Goal: Information Seeking & Learning: Learn about a topic

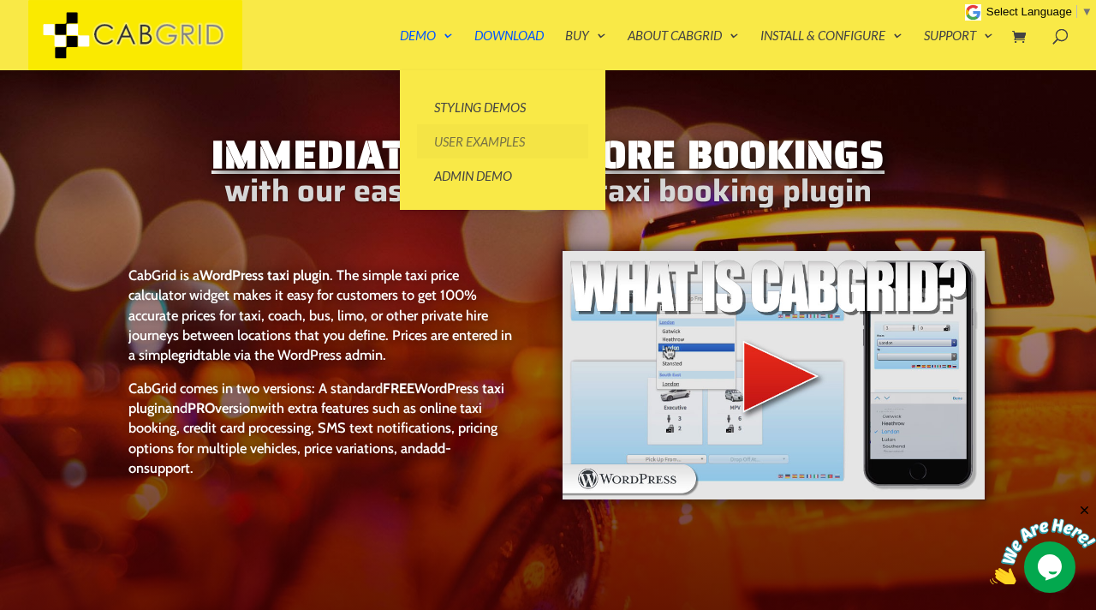
click at [456, 140] on link "User Examples" at bounding box center [502, 141] width 171 height 34
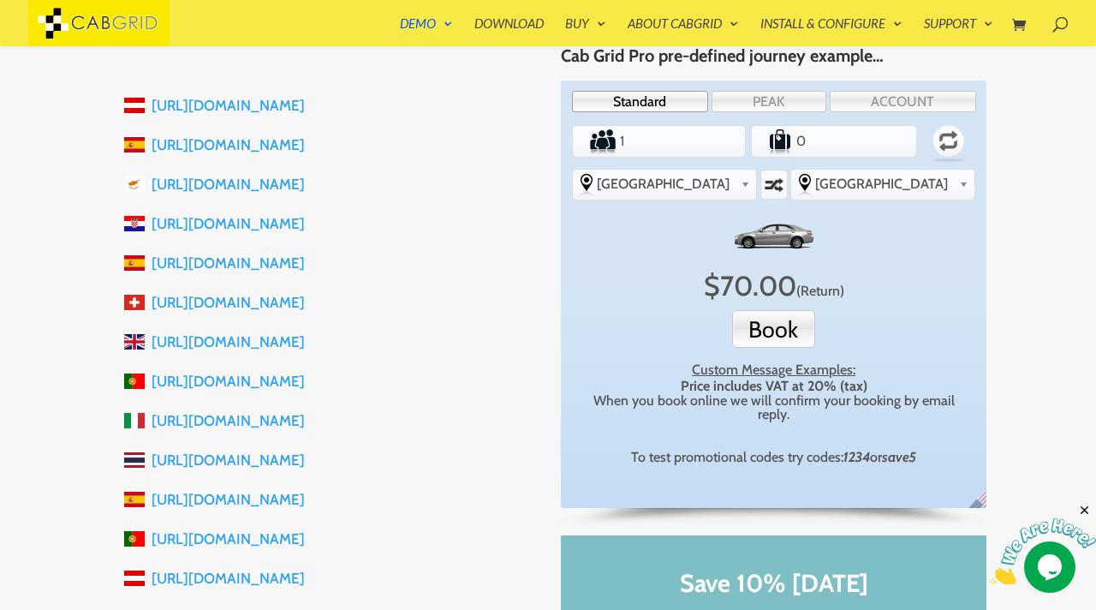
scroll to position [421, 0]
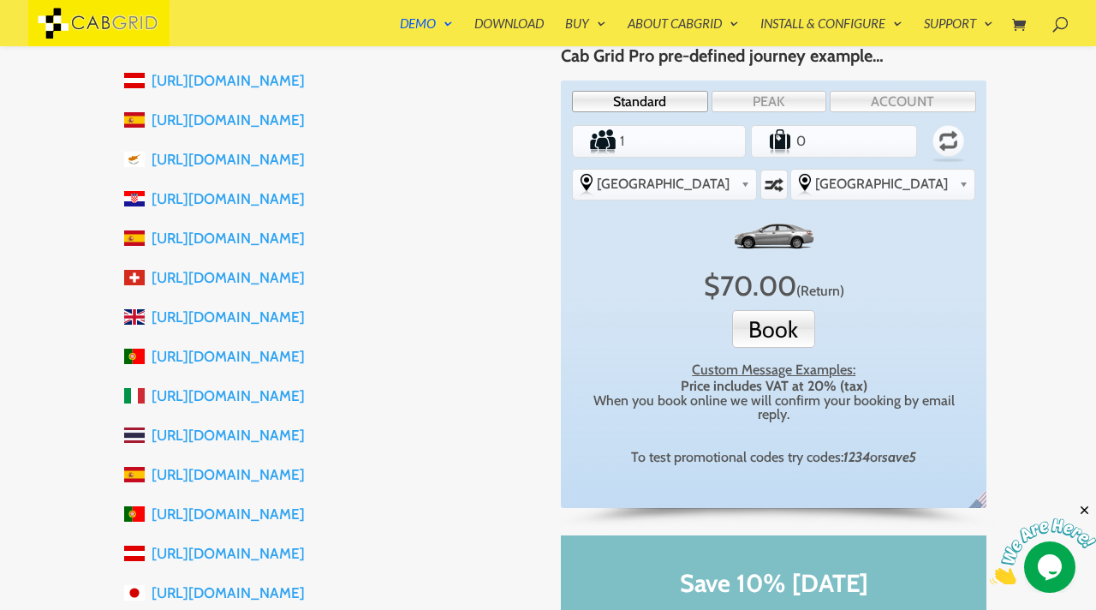
click at [452, 189] on li "https://sibenik-taxi.com" at bounding box center [329, 198] width 411 height 39
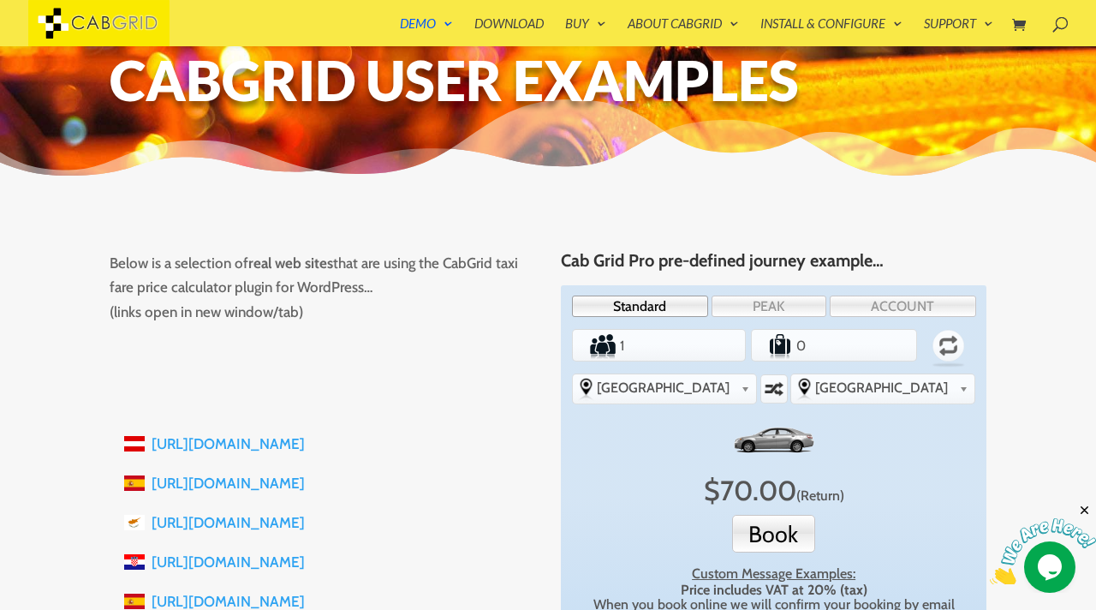
scroll to position [0, 0]
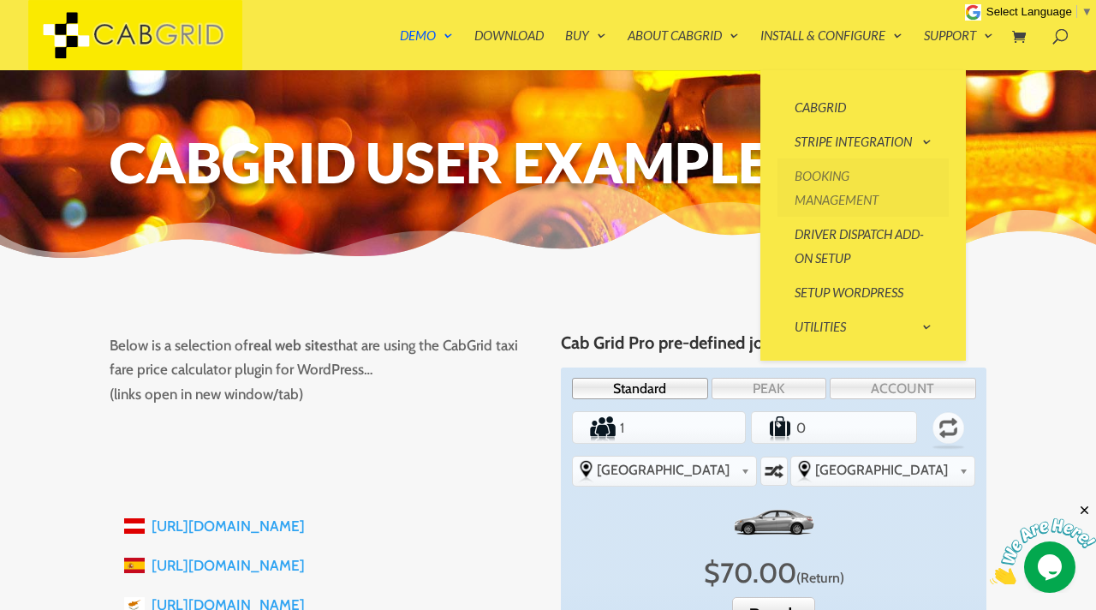
click at [825, 191] on link "Booking Management" at bounding box center [863, 187] width 171 height 58
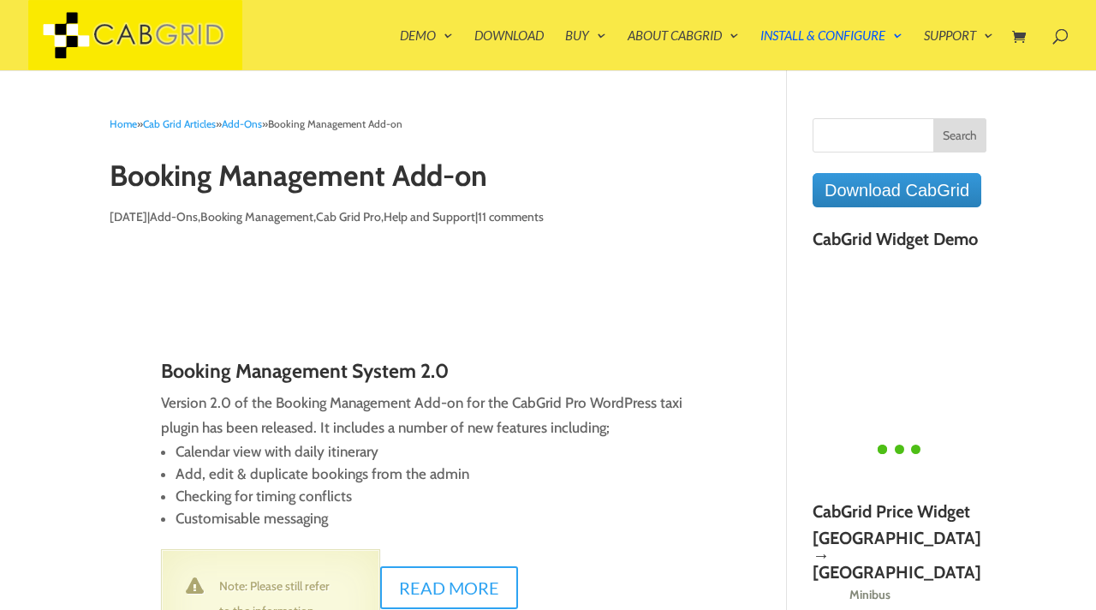
type textarea "Comment *"
type input "Name *"
type input "Email *"
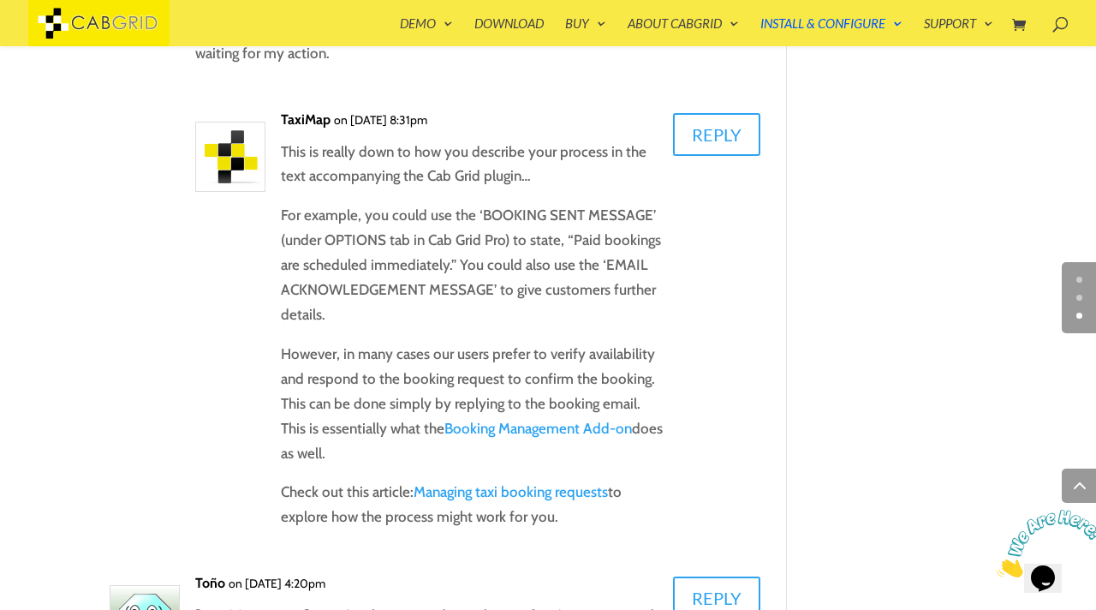
scroll to position [6376, 0]
